Goal: Navigation & Orientation: Find specific page/section

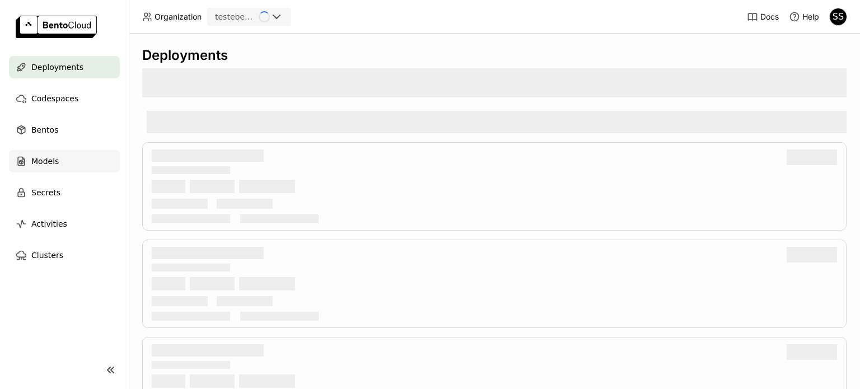
click at [38, 169] on div "Models" at bounding box center [64, 161] width 111 height 22
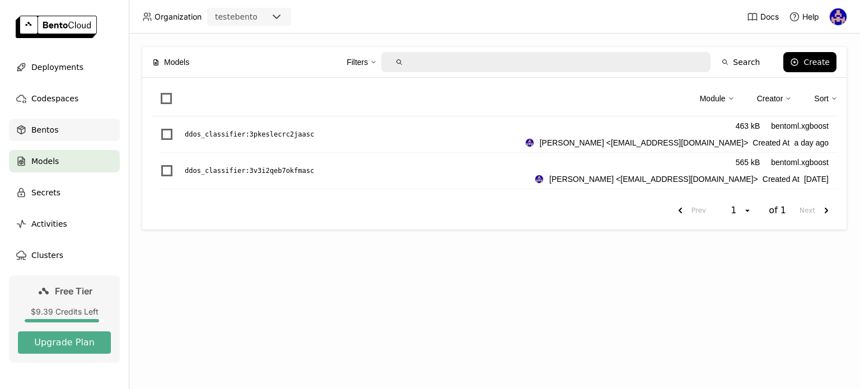
click at [55, 127] on div "Bentos" at bounding box center [64, 130] width 111 height 22
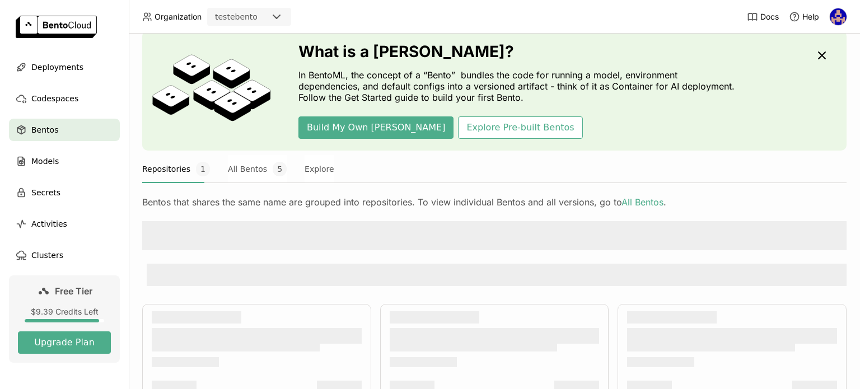
scroll to position [56, 0]
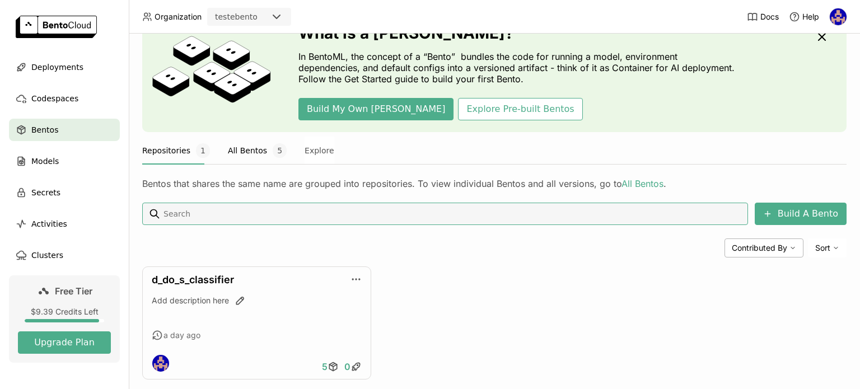
click at [251, 152] on button "All Bentos 5" at bounding box center [257, 151] width 59 height 28
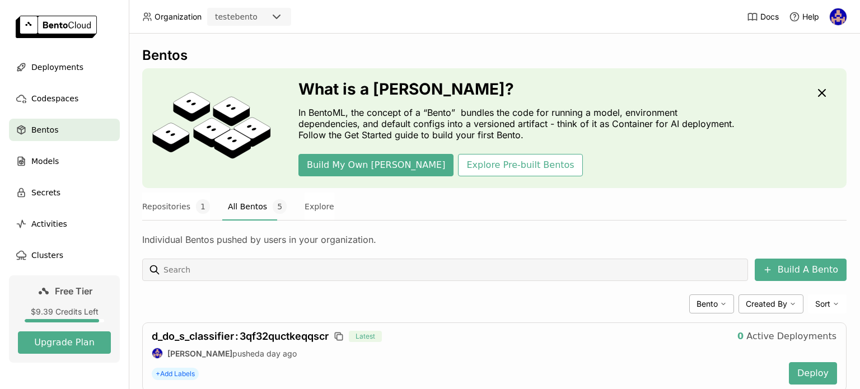
click at [72, 176] on ul "Deployments Codespaces Bentos Models Secrets Activities Clusters" at bounding box center [64, 161] width 129 height 211
click at [71, 176] on ul "Deployments Codespaces Bentos Models Secrets Activities Clusters" at bounding box center [64, 161] width 129 height 211
click at [74, 169] on div "Models" at bounding box center [64, 161] width 111 height 22
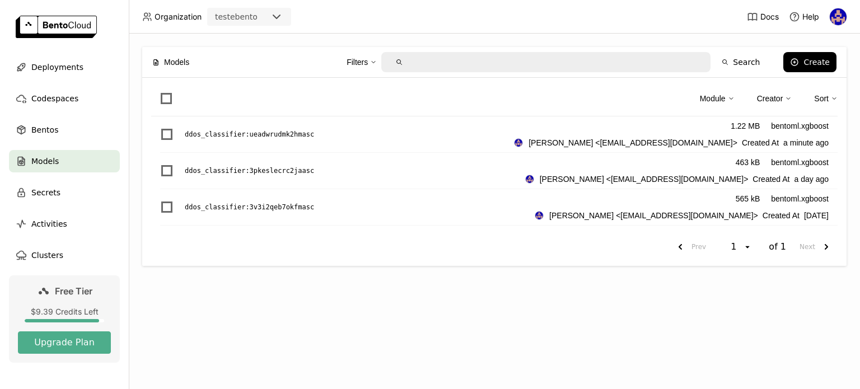
drag, startPoint x: 311, startPoint y: 132, endPoint x: 166, endPoint y: 108, distance: 147.7
click at [169, 108] on div "Module Creator Sort" at bounding box center [494, 102] width 687 height 30
click at [255, 132] on p "ddos_classifier : ueadwrudmk2hmasc" at bounding box center [249, 134] width 129 height 11
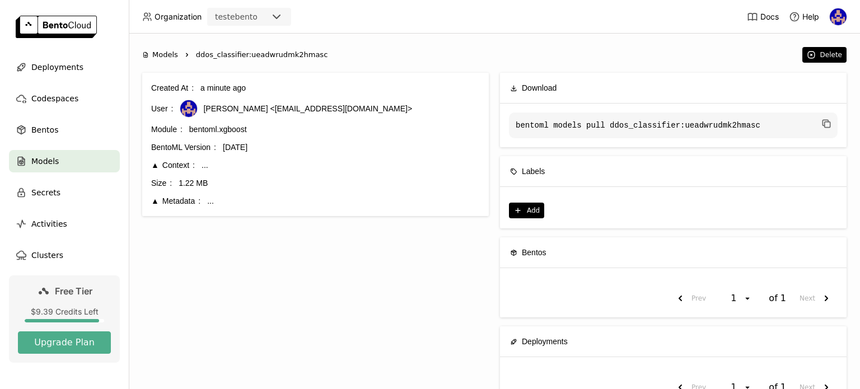
click at [262, 59] on span "ddos_classifier:ueadwrudmk2hmasc" at bounding box center [262, 54] width 132 height 11
copy div "ddos_classifier:ueadwrudmk2hmasc"
